Goal: Information Seeking & Learning: Learn about a topic

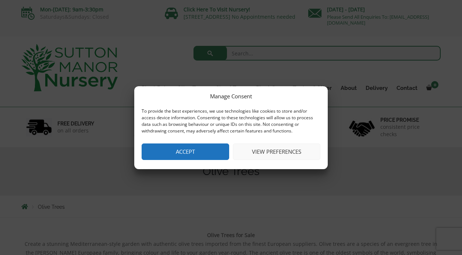
click at [181, 148] on button "Accept" at bounding box center [184, 152] width 87 height 17
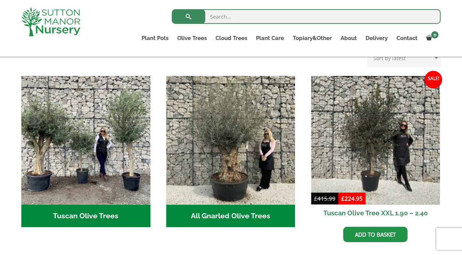
scroll to position [258, 0]
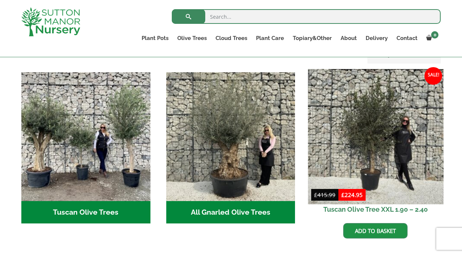
click at [365, 128] on img at bounding box center [375, 136] width 135 height 135
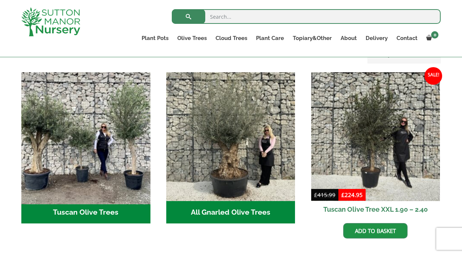
click at [75, 148] on img "Visit product category Tuscan Olive Trees" at bounding box center [85, 136] width 135 height 135
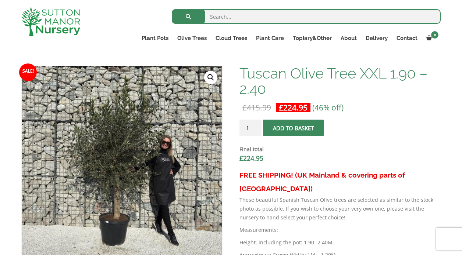
scroll to position [218, 0]
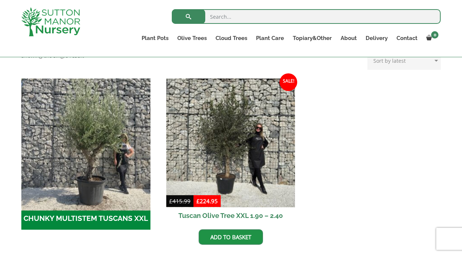
scroll to position [204, 0]
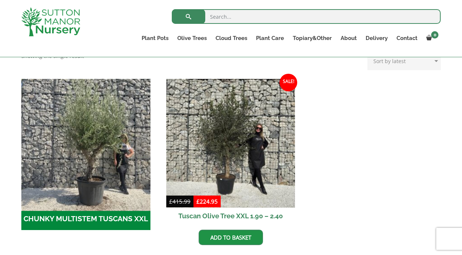
click at [98, 135] on img "Visit product category CHUNKY MULTISTEM TUSCANS XXL" at bounding box center [85, 143] width 135 height 135
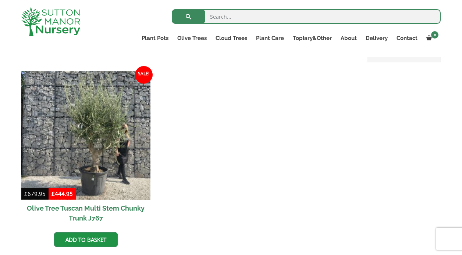
scroll to position [161, 0]
